Goal: Transaction & Acquisition: Book appointment/travel/reservation

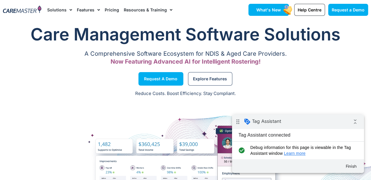
click at [267, 10] on span "What's New" at bounding box center [268, 9] width 25 height 5
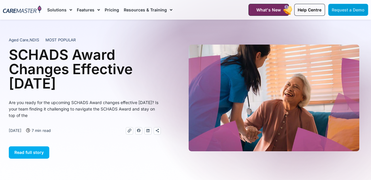
click at [344, 12] on span "Request a Demo" at bounding box center [347, 9] width 33 height 5
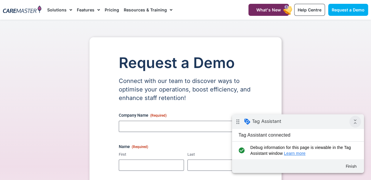
click at [355, 123] on icon "collapse_all" at bounding box center [355, 122] width 12 height 12
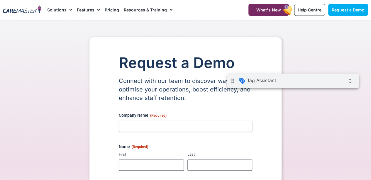
click at [330, 83] on div "drag_indicator Tag Assistant expand_all" at bounding box center [293, 81] width 132 height 15
click at [348, 8] on span "Request a Demo" at bounding box center [347, 9] width 33 height 5
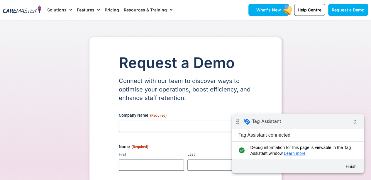
click at [273, 8] on span "What's New" at bounding box center [268, 9] width 25 height 5
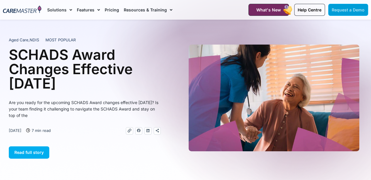
click at [347, 9] on span "Request a Demo" at bounding box center [347, 9] width 33 height 5
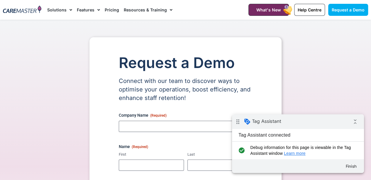
click at [6, 12] on img at bounding box center [22, 10] width 38 height 8
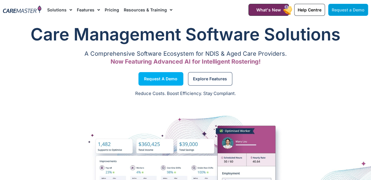
click at [346, 11] on span "Request a Demo" at bounding box center [347, 9] width 33 height 5
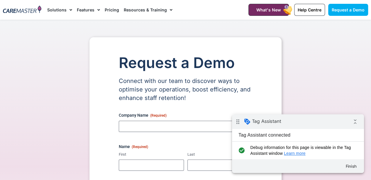
click at [23, 11] on img at bounding box center [22, 10] width 38 height 8
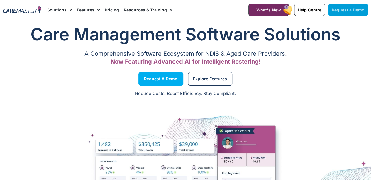
click at [346, 12] on span "Request a Demo" at bounding box center [347, 9] width 33 height 5
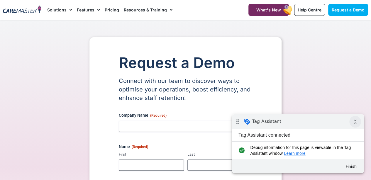
click at [352, 125] on icon "collapse_all" at bounding box center [355, 122] width 12 height 12
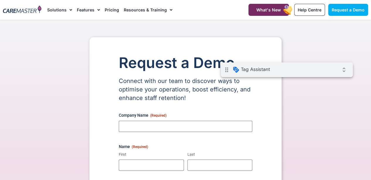
drag, startPoint x: 332, startPoint y: 70, endPoint x: 333, endPoint y: 73, distance: 3.3
click at [333, 74] on div "drag_indicator Tag Assistant expand_all" at bounding box center [287, 69] width 132 height 15
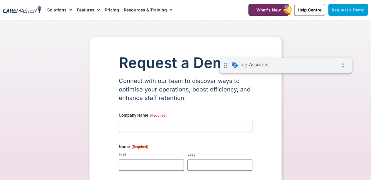
click at [341, 9] on span "Request a Demo" at bounding box center [347, 9] width 33 height 5
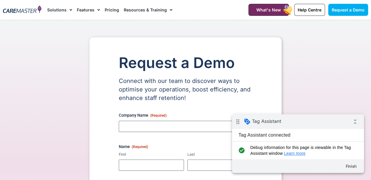
click at [18, 8] on img at bounding box center [22, 10] width 38 height 8
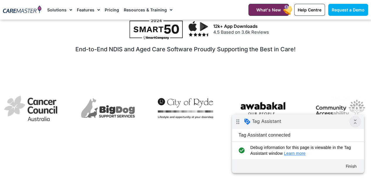
click at [352, 124] on icon "collapse_all" at bounding box center [355, 122] width 12 height 12
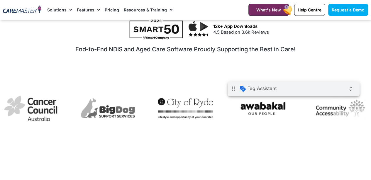
click at [326, 93] on div "drag_indicator Tag Assistant expand_all" at bounding box center [293, 88] width 132 height 15
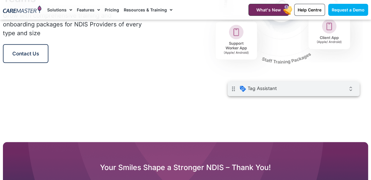
scroll to position [762, 0]
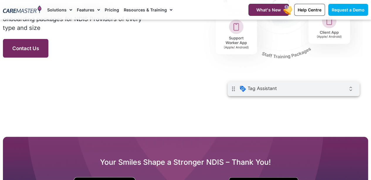
click at [32, 51] on link "Contact Us" at bounding box center [25, 48] width 45 height 19
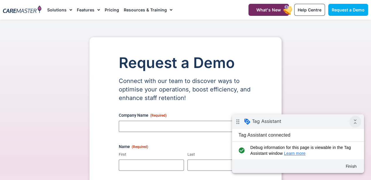
click at [352, 125] on icon "collapse_all" at bounding box center [355, 122] width 12 height 12
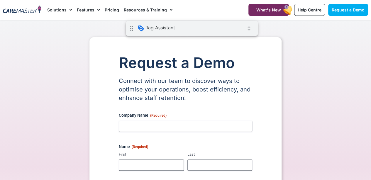
click at [229, 32] on div "drag_indicator Tag Assistant expand_all" at bounding box center [192, 28] width 132 height 15
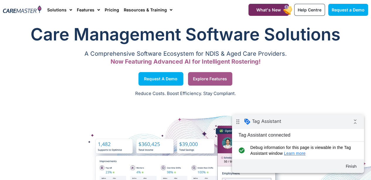
click at [219, 79] on span "Explore Features" at bounding box center [210, 78] width 34 height 3
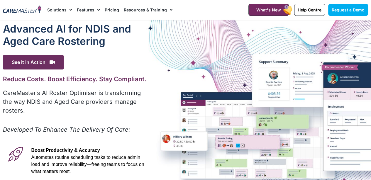
click at [24, 9] on img at bounding box center [22, 10] width 38 height 8
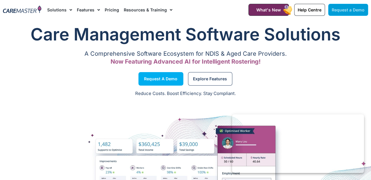
click at [348, 9] on span "Request a Demo" at bounding box center [347, 9] width 33 height 5
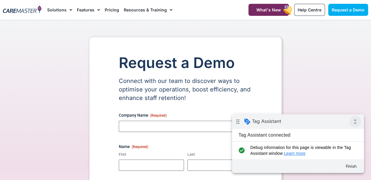
click at [353, 125] on icon "collapse_all" at bounding box center [355, 122] width 12 height 12
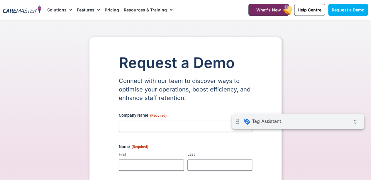
click at [23, 9] on img at bounding box center [22, 10] width 38 height 8
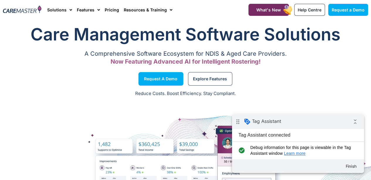
click at [66, 91] on p "Reduce Costs. Boost Efficiency. Stay Compliant." at bounding box center [186, 93] width 364 height 7
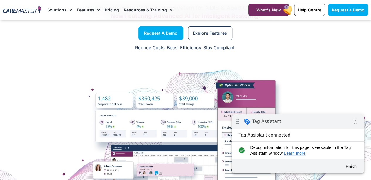
scroll to position [59, 0]
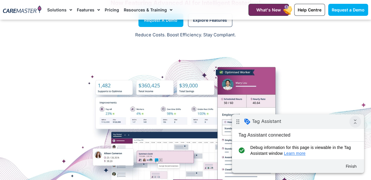
click at [357, 123] on icon "collapse_all" at bounding box center [355, 122] width 12 height 12
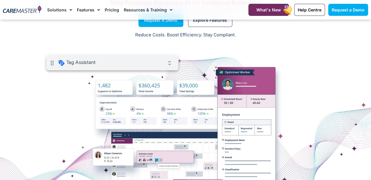
click at [156, 66] on div "drag_indicator Tag Assistant expand_all" at bounding box center [112, 63] width 132 height 15
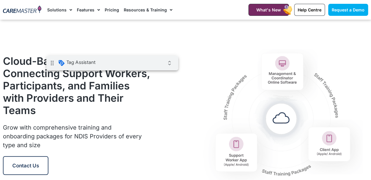
scroll to position [703, 0]
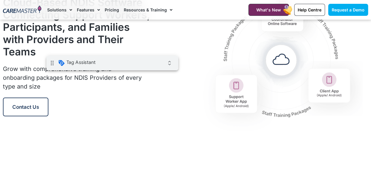
click at [169, 124] on div at bounding box center [262, 56] width 212 height 161
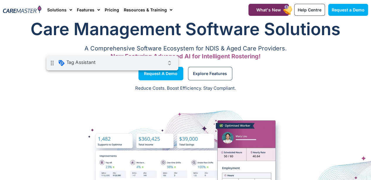
scroll to position [0, 0]
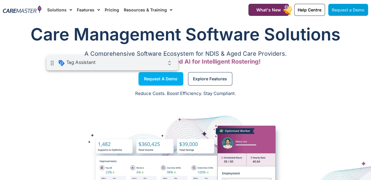
click at [348, 10] on span "Request a Demo" at bounding box center [347, 9] width 33 height 5
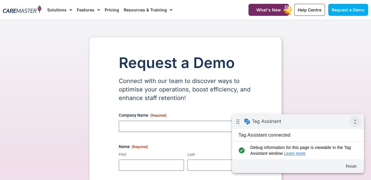
click at [353, 122] on icon "collapse_all" at bounding box center [355, 122] width 12 height 12
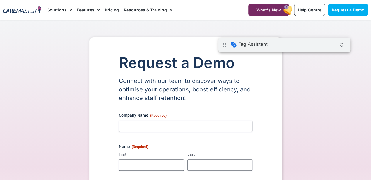
drag, startPoint x: 324, startPoint y: 47, endPoint x: 583, endPoint y: 117, distance: 268.7
click at [324, 47] on div "drag_indicator Tag Assistant expand_all" at bounding box center [284, 45] width 132 height 15
click at [61, 8] on link "Solutions" at bounding box center [59, 10] width 25 height 20
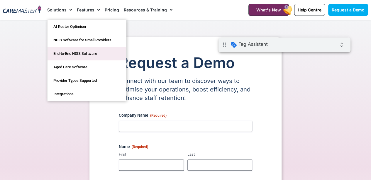
click at [59, 51] on link "End-to-End NDIS Software" at bounding box center [86, 53] width 79 height 13
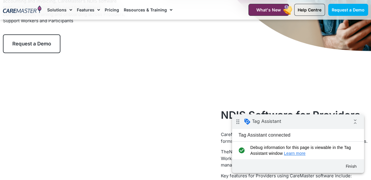
scroll to position [117, 0]
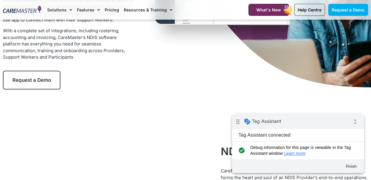
click at [42, 85] on link "Request a Demo" at bounding box center [31, 80] width 57 height 19
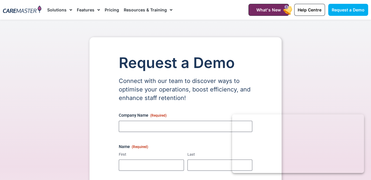
click at [62, 10] on link "Solutions" at bounding box center [59, 10] width 25 height 20
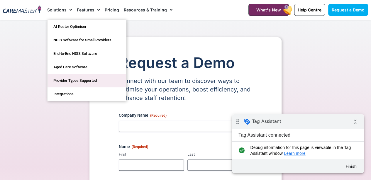
click at [67, 80] on link "Provider Types Supported​" at bounding box center [86, 80] width 79 height 13
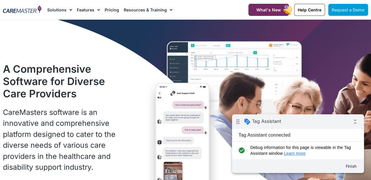
click at [346, 12] on span "Request a Demo" at bounding box center [347, 9] width 33 height 5
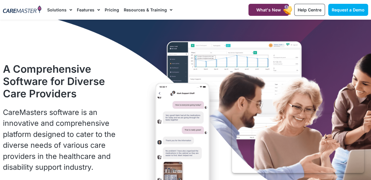
click at [131, 75] on div "A Comprehensive Software for Diverse Care Providers CareMasters software is an …" at bounding box center [81, 132] width 162 height 145
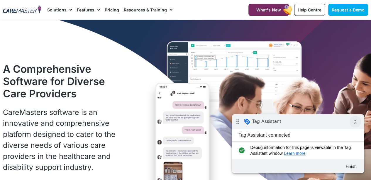
click at [355, 124] on icon "collapse_all" at bounding box center [355, 122] width 12 height 12
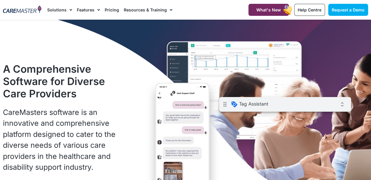
click at [326, 108] on div "drag_indicator Tag Assistant expand_all" at bounding box center [285, 104] width 132 height 15
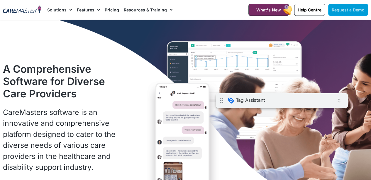
click at [355, 11] on span "Request a Demo" at bounding box center [347, 9] width 33 height 5
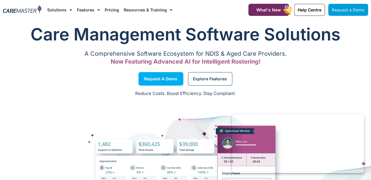
click at [349, 9] on span "Request a Demo" at bounding box center [347, 9] width 33 height 5
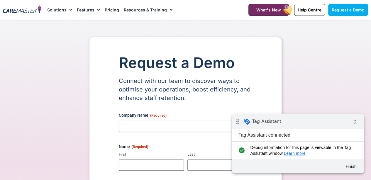
click at [14, 13] on img at bounding box center [22, 10] width 38 height 8
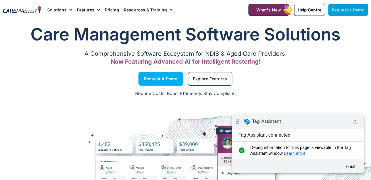
click at [355, 9] on span "Request a Demo" at bounding box center [347, 9] width 33 height 5
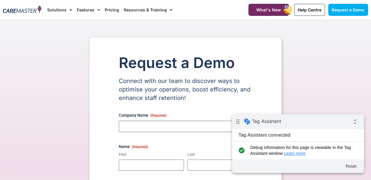
click at [109, 11] on link "Pricing" at bounding box center [112, 10] width 14 height 20
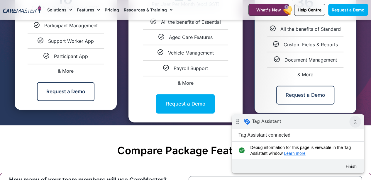
click at [355, 124] on icon "collapse_all" at bounding box center [355, 122] width 12 height 12
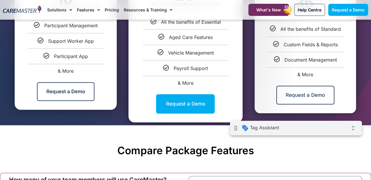
click at [332, 130] on div "drag_indicator Tag Assistant expand_all" at bounding box center [296, 128] width 132 height 15
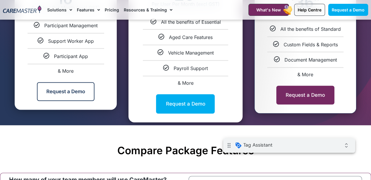
click at [313, 94] on link "Request a Demo" at bounding box center [305, 95] width 58 height 19
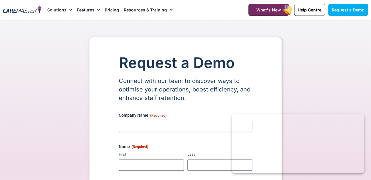
click at [23, 9] on img at bounding box center [22, 10] width 38 height 8
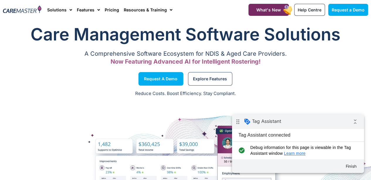
click at [356, 129] on div "drag_indicator Tag Assistant collapse_all Tag Assistant connected check_circle …" at bounding box center [298, 143] width 132 height 59
click at [355, 126] on icon "collapse_all" at bounding box center [355, 121] width 12 height 12
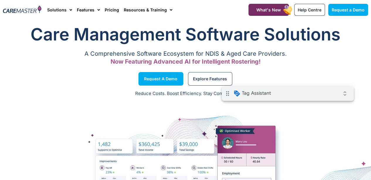
click at [329, 96] on div "drag_indicator Tag Assistant expand_all" at bounding box center [288, 93] width 132 height 15
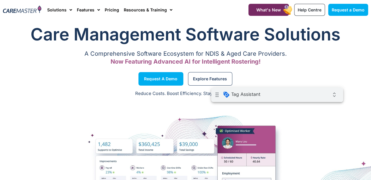
click at [263, 96] on div "drag_indicator Tag Assistant expand_all" at bounding box center [277, 94] width 132 height 15
click at [348, 11] on span "Request a Demo" at bounding box center [347, 9] width 33 height 5
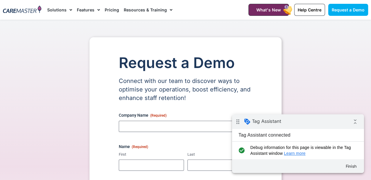
click at [20, 9] on img at bounding box center [22, 10] width 38 height 8
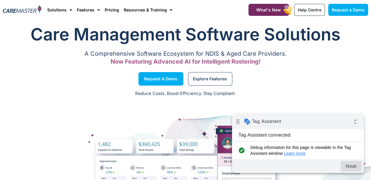
click at [348, 165] on button "Finish" at bounding box center [350, 166] width 21 height 11
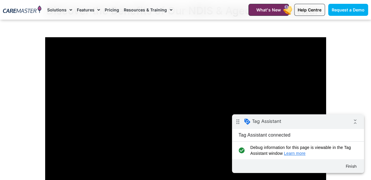
scroll to position [498, 0]
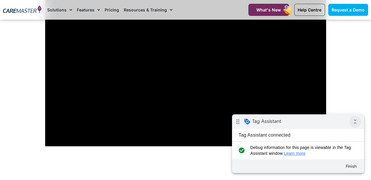
click at [352, 124] on icon "collapse_all" at bounding box center [355, 122] width 12 height 12
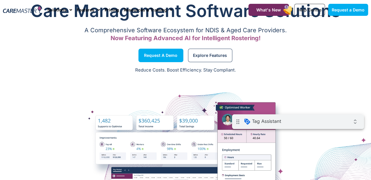
scroll to position [0, 0]
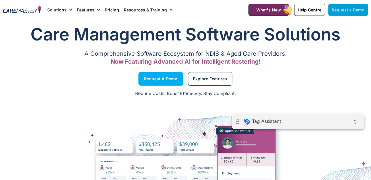
click at [343, 11] on span "Request a Demo" at bounding box center [347, 9] width 33 height 5
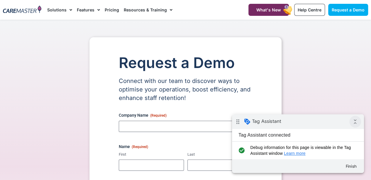
click at [356, 126] on icon "collapse_all" at bounding box center [355, 122] width 12 height 12
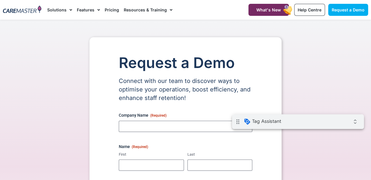
drag, startPoint x: 56, startPoint y: 81, endPoint x: 54, endPoint y: 48, distance: 32.8
click at [54, 48] on div "Request a Demo Connect with our team to discover ways to optimise your operatio…" at bounding box center [185, 174] width 371 height 274
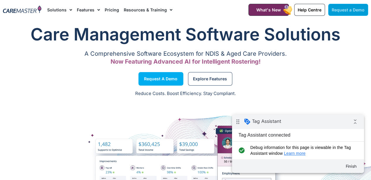
click at [342, 12] on span "Request a Demo" at bounding box center [347, 9] width 33 height 5
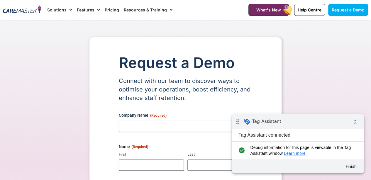
click at [25, 12] on img at bounding box center [22, 10] width 38 height 8
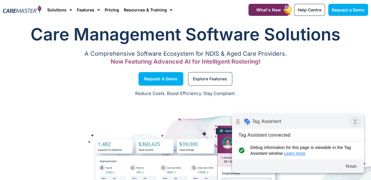
click at [356, 123] on icon "collapse_all" at bounding box center [355, 122] width 12 height 12
click at [355, 125] on icon "collapse_all" at bounding box center [355, 122] width 12 height 12
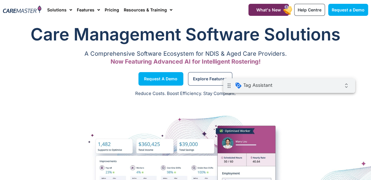
click at [320, 86] on div "drag_indicator Tag Assistant expand_all" at bounding box center [289, 85] width 132 height 15
click at [342, 10] on span "Request a Demo" at bounding box center [347, 9] width 33 height 5
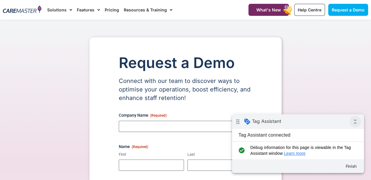
click at [354, 124] on icon "collapse_all" at bounding box center [355, 122] width 12 height 12
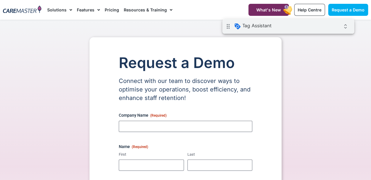
click at [315, 30] on div "drag_indicator Tag Assistant expand_all" at bounding box center [288, 26] width 132 height 15
click at [344, 29] on icon "expand_all" at bounding box center [345, 26] width 12 height 12
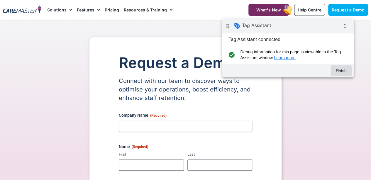
click at [338, 68] on button "Finish" at bounding box center [340, 70] width 21 height 11
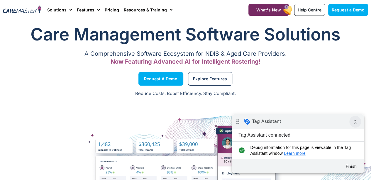
click at [355, 126] on icon "collapse_all" at bounding box center [355, 122] width 12 height 12
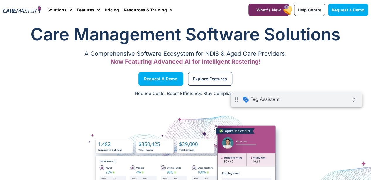
click at [316, 106] on div "drag_indicator Tag Assistant expand_all" at bounding box center [296, 99] width 132 height 15
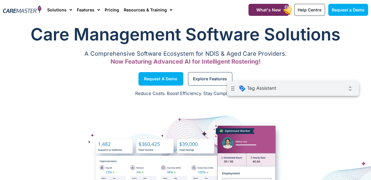
click at [212, 77] on span "Explore Features" at bounding box center [210, 78] width 34 height 3
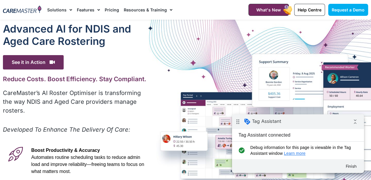
click at [27, 11] on img at bounding box center [22, 10] width 38 height 8
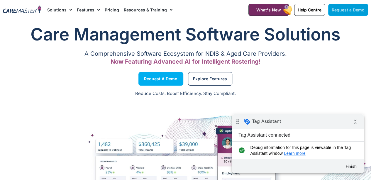
click at [353, 8] on span "Request a Demo" at bounding box center [347, 9] width 33 height 5
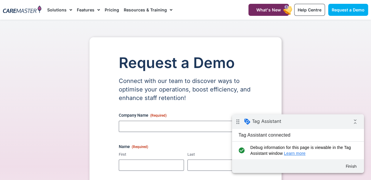
click at [357, 128] on div "drag_indicator Tag Assistant collapse_all" at bounding box center [298, 121] width 132 height 15
click at [357, 123] on icon "collapse_all" at bounding box center [355, 122] width 12 height 12
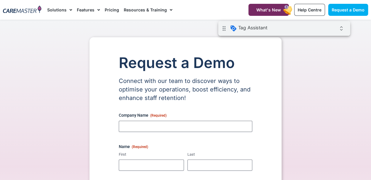
click at [334, 30] on div "drag_indicator Tag Assistant expand_all" at bounding box center [284, 28] width 132 height 15
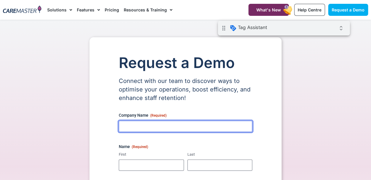
click at [165, 126] on input "Company Name (Required)" at bounding box center [185, 126] width 133 height 11
drag, startPoint x: 189, startPoint y: 127, endPoint x: 103, endPoint y: 126, distance: 86.1
click at [103, 126] on div "**********" at bounding box center [185, 174] width 192 height 274
type input "**********"
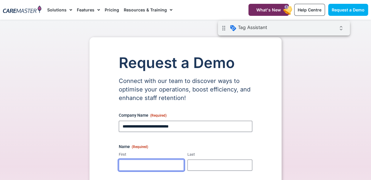
click at [134, 163] on input "First" at bounding box center [151, 164] width 65 height 11
paste input "**********"
type input "**********"
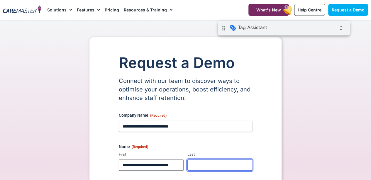
click at [200, 165] on input "Last" at bounding box center [219, 164] width 65 height 11
paste input "**********"
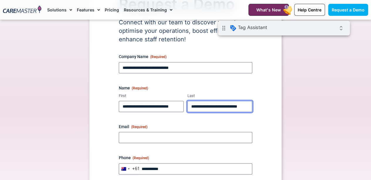
type input "**********"
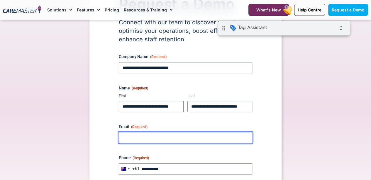
click at [176, 137] on input "Email (Required)" at bounding box center [185, 137] width 133 height 11
type input "**********"
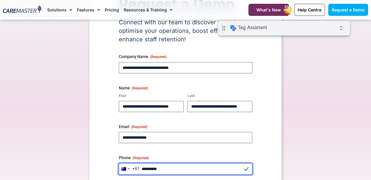
type input "**********"
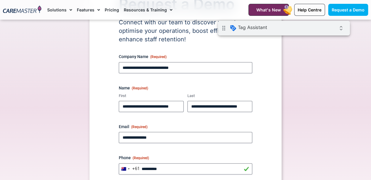
click at [279, 151] on div "**********" at bounding box center [185, 116] width 192 height 274
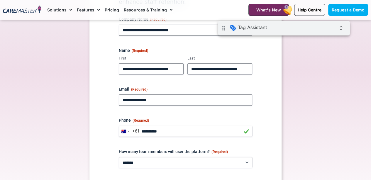
scroll to position [117, 0]
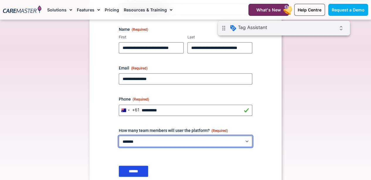
click at [186, 144] on select "**********" at bounding box center [185, 141] width 133 height 11
click at [119, 136] on select "**********" at bounding box center [185, 141] width 133 height 11
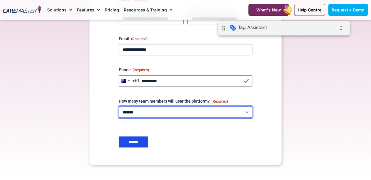
scroll to position [147, 0]
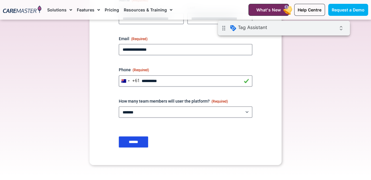
click at [201, 142] on div "******" at bounding box center [185, 141] width 133 height 11
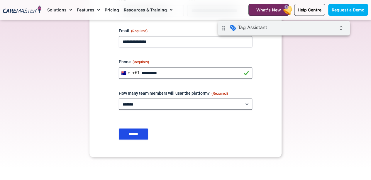
scroll to position [176, 0]
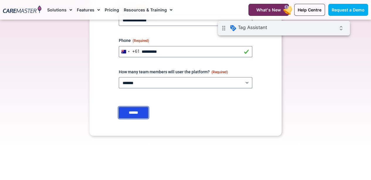
click at [140, 113] on input "******" at bounding box center [133, 112] width 29 height 11
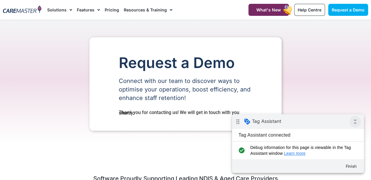
click at [354, 125] on icon "collapse_all" at bounding box center [355, 122] width 12 height 12
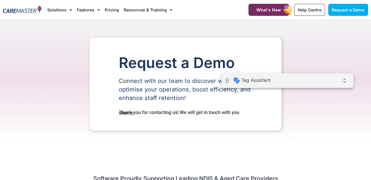
click at [325, 82] on div "drag_indicator Tag Assistant expand_all" at bounding box center [287, 80] width 132 height 15
click at [344, 82] on icon "expand_all" at bounding box center [344, 81] width 12 height 12
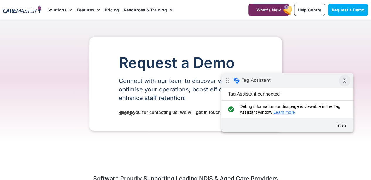
click at [344, 82] on icon "collapse_all" at bounding box center [344, 81] width 12 height 12
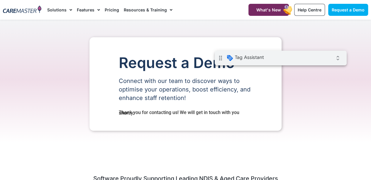
click at [304, 61] on div "drag_indicator Tag Assistant expand_all" at bounding box center [280, 58] width 132 height 15
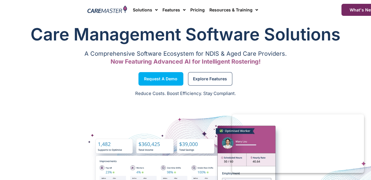
click at [134, 28] on h1 "Care Management Software Solutions" at bounding box center [185, 34] width 365 height 23
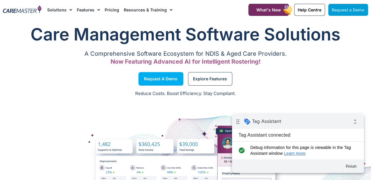
drag, startPoint x: 344, startPoint y: 12, endPoint x: 345, endPoint y: 16, distance: 4.7
click at [344, 12] on span "Request a Demo" at bounding box center [347, 9] width 33 height 5
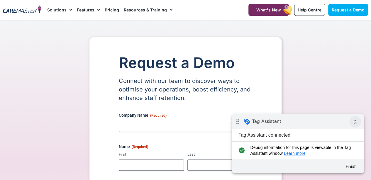
click at [355, 125] on icon "collapse_all" at bounding box center [355, 122] width 12 height 12
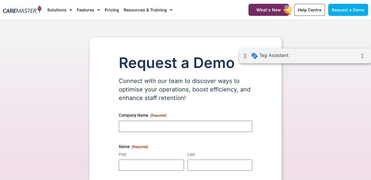
click at [344, 61] on div "drag_indicator Tag Assistant expand_all" at bounding box center [305, 56] width 132 height 15
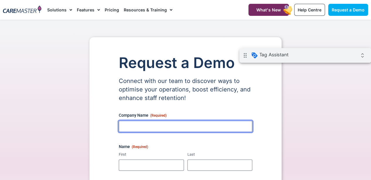
click at [184, 127] on input "Company Name (Required)" at bounding box center [185, 126] width 133 height 11
paste input "**********"
type input "*"
drag, startPoint x: 184, startPoint y: 127, endPoint x: 82, endPoint y: 131, distance: 101.5
click at [82, 131] on div "**********" at bounding box center [185, 174] width 371 height 274
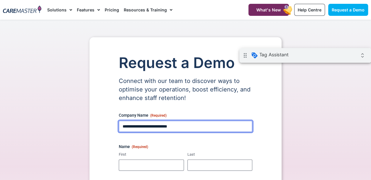
type input "**********"
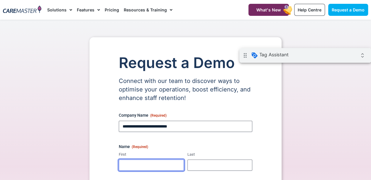
click at [130, 161] on input "First" at bounding box center [151, 164] width 65 height 11
paste input "**********"
type input "**********"
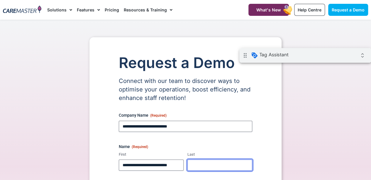
drag, startPoint x: 202, startPoint y: 162, endPoint x: 234, endPoint y: 160, distance: 31.7
click at [206, 162] on input "Last" at bounding box center [219, 164] width 65 height 11
paste input "**********"
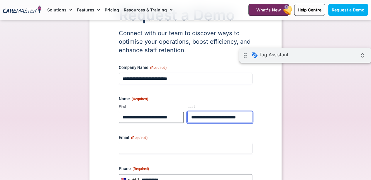
scroll to position [88, 0]
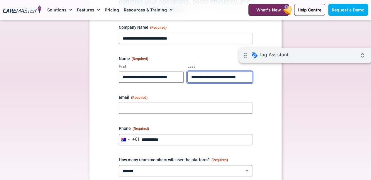
type input "**********"
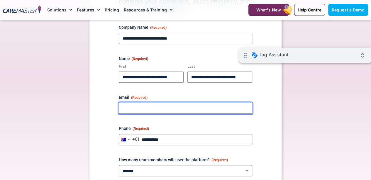
click at [154, 106] on input "Email (Required)" at bounding box center [185, 108] width 133 height 11
type input "**********"
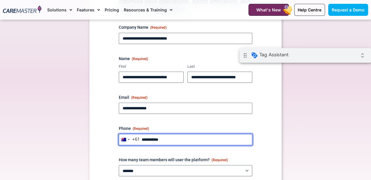
click at [151, 142] on input "Phone (Required)" at bounding box center [185, 139] width 133 height 11
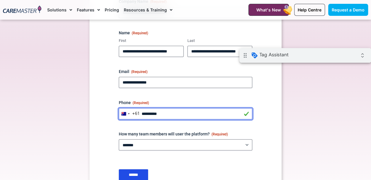
scroll to position [147, 0]
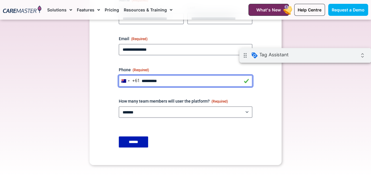
type input "**********"
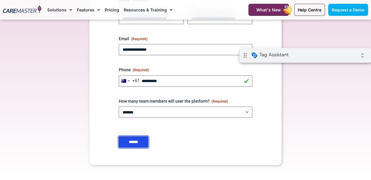
click at [141, 144] on input "******" at bounding box center [133, 141] width 29 height 11
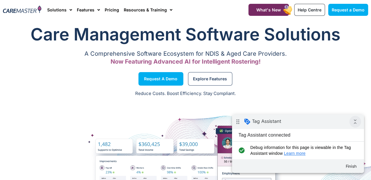
click at [355, 122] on icon "collapse_all" at bounding box center [355, 122] width 12 height 12
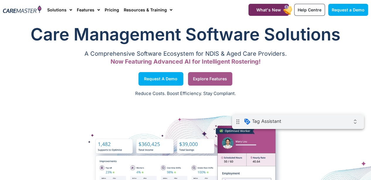
click at [196, 82] on link "Explore Features" at bounding box center [210, 78] width 44 height 13
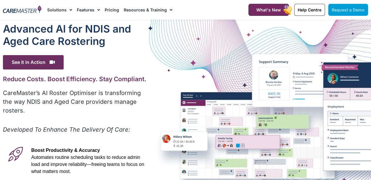
click at [341, 9] on span "Request a Demo" at bounding box center [347, 9] width 33 height 5
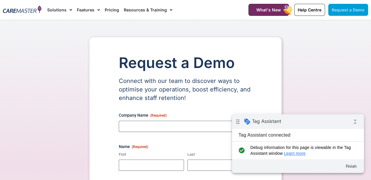
click at [345, 10] on span "Request a Demo" at bounding box center [347, 9] width 33 height 5
click at [354, 126] on icon "collapse_all" at bounding box center [355, 122] width 12 height 12
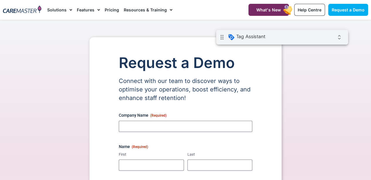
drag, startPoint x: 320, startPoint y: 24, endPoint x: 321, endPoint y: 41, distance: 16.7
click at [322, 41] on div "drag_indicator Tag Assistant expand_all" at bounding box center [282, 37] width 132 height 15
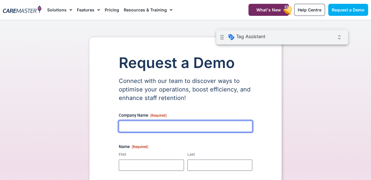
click at [145, 123] on input "Company Name (Required)" at bounding box center [185, 126] width 133 height 11
drag, startPoint x: 179, startPoint y: 125, endPoint x: 96, endPoint y: 132, distance: 84.0
click at [96, 132] on div "**********" at bounding box center [185, 174] width 192 height 274
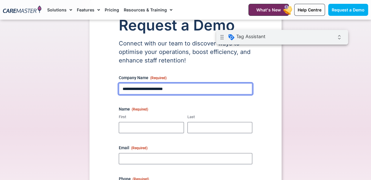
scroll to position [59, 0]
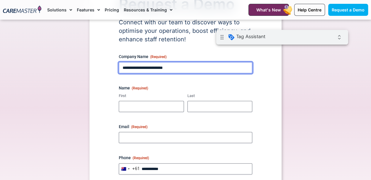
type input "**********"
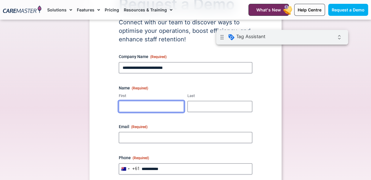
click at [135, 109] on input "First" at bounding box center [151, 106] width 65 height 11
paste input "**********"
type input "**********"
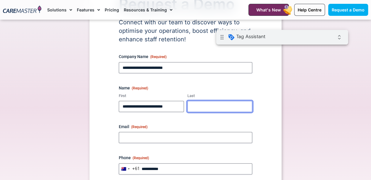
click at [198, 106] on input "Last" at bounding box center [219, 106] width 65 height 11
paste input "**********"
type input "**********"
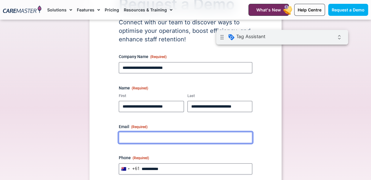
click at [148, 134] on input "Email (Required)" at bounding box center [185, 137] width 133 height 11
type input "**********"
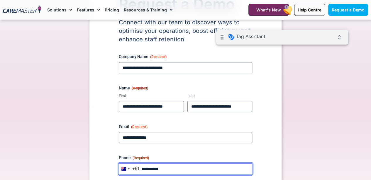
click at [150, 169] on input "Phone (Required)" at bounding box center [185, 168] width 133 height 11
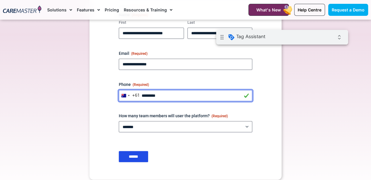
scroll to position [147, 0]
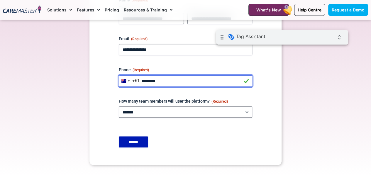
type input "*********"
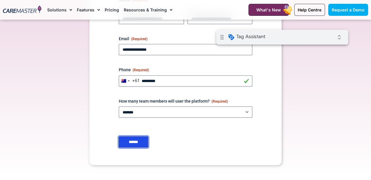
click at [130, 142] on input "******" at bounding box center [133, 141] width 29 height 11
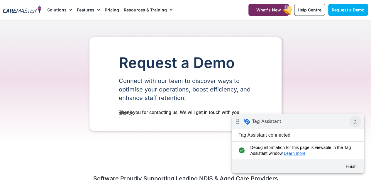
click at [352, 124] on icon "collapse_all" at bounding box center [355, 122] width 12 height 12
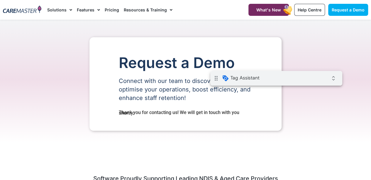
click at [317, 81] on div "drag_indicator Tag Assistant expand_all" at bounding box center [276, 78] width 132 height 15
drag, startPoint x: 314, startPoint y: 80, endPoint x: 318, endPoint y: 81, distance: 4.6
click at [314, 80] on div "drag_indicator Tag Assistant expand_all" at bounding box center [276, 78] width 132 height 15
click at [333, 82] on icon "expand_all" at bounding box center [334, 78] width 12 height 12
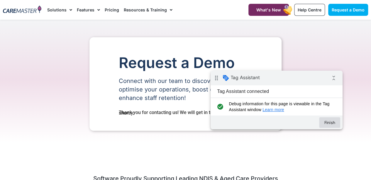
click at [333, 122] on button "Finish" at bounding box center [329, 122] width 21 height 11
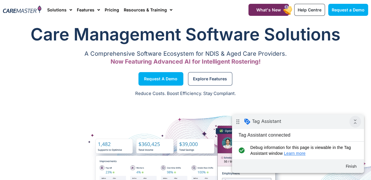
click at [354, 124] on icon "collapse_all" at bounding box center [355, 122] width 12 height 12
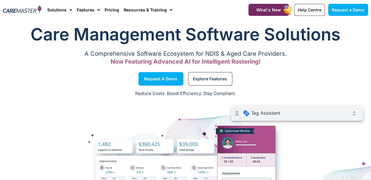
drag, startPoint x: 327, startPoint y: 115, endPoint x: 340, endPoint y: 120, distance: 14.3
click at [327, 115] on div "drag_indicator Tag Assistant expand_all" at bounding box center [297, 113] width 132 height 15
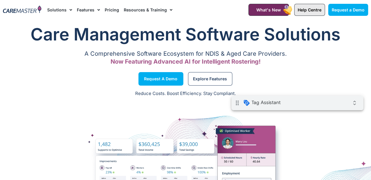
click at [312, 12] on link "Help Centre" at bounding box center [309, 10] width 31 height 12
click at [341, 12] on span "Request a Demo" at bounding box center [347, 9] width 33 height 5
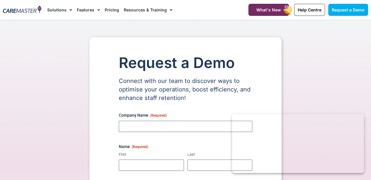
click at [21, 11] on img at bounding box center [22, 10] width 38 height 8
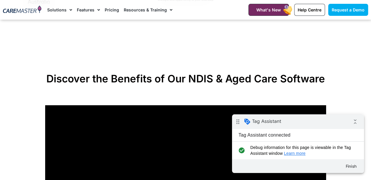
scroll to position [264, 0]
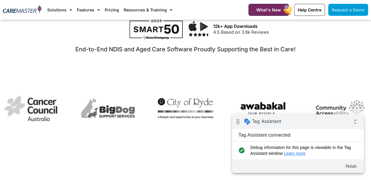
click at [348, 8] on span "Request a Demo" at bounding box center [347, 9] width 33 height 5
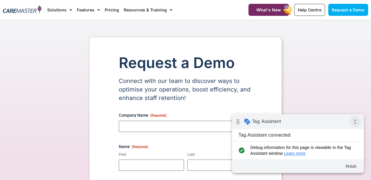
click at [355, 125] on icon "collapse_all" at bounding box center [355, 122] width 12 height 12
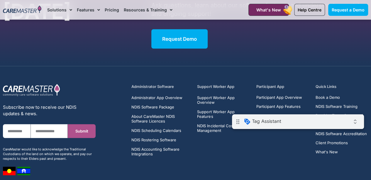
scroll to position [730, 0]
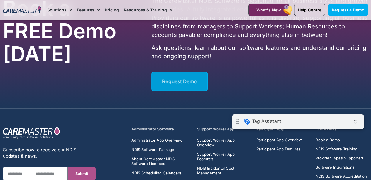
click at [189, 84] on link "Request Demo" at bounding box center [179, 81] width 56 height 19
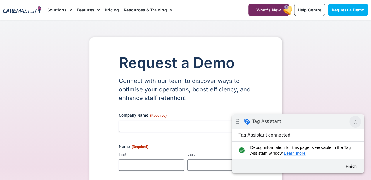
click at [354, 126] on icon "collapse_all" at bounding box center [355, 122] width 12 height 12
